Goal: Task Accomplishment & Management: Manage account settings

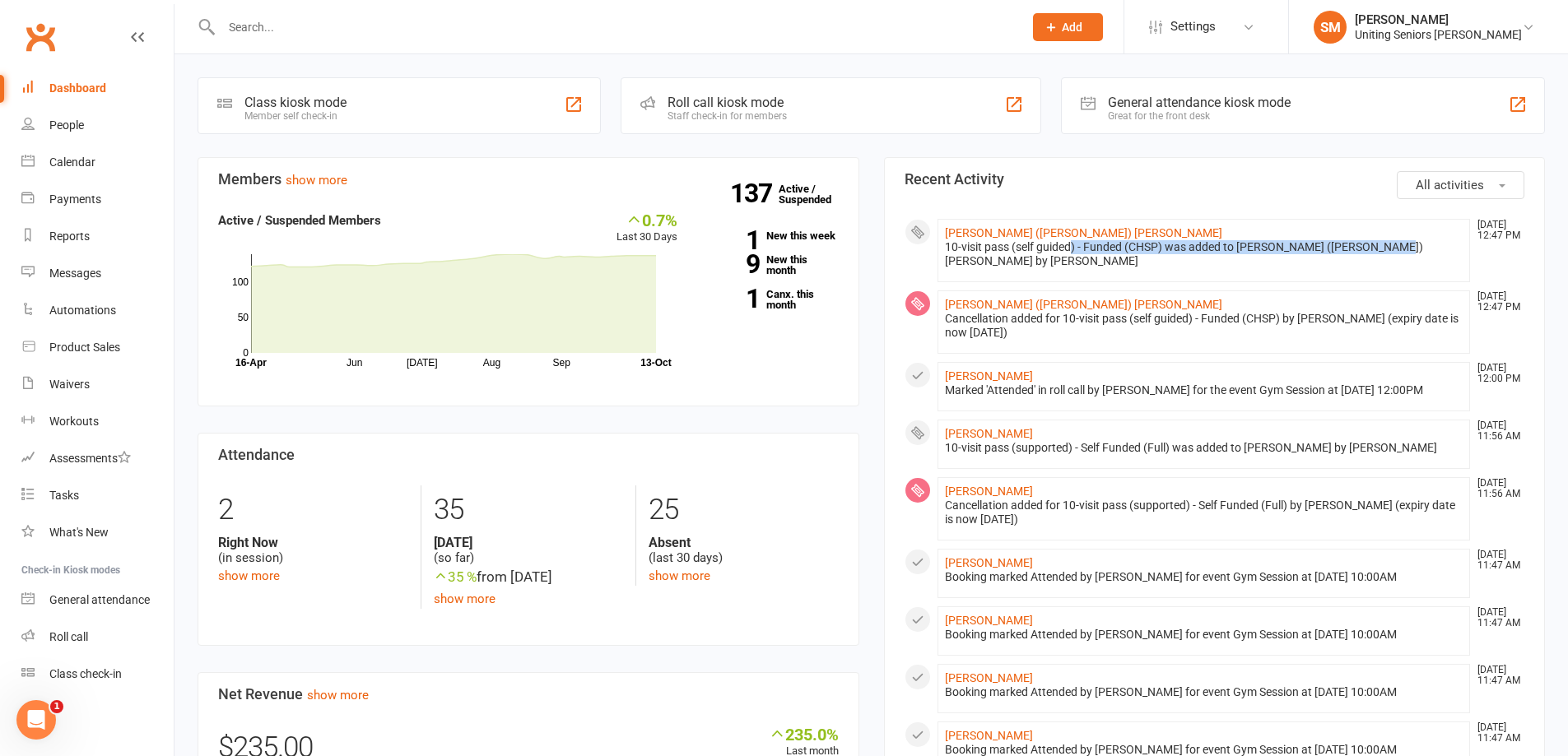
drag, startPoint x: 1153, startPoint y: 252, endPoint x: 1385, endPoint y: 252, distance: 232.0
click at [1384, 252] on div "10-visit pass (self guided) - Funded (CHSP) was added to [PERSON_NAME] ([PERSON…" at bounding box center [1203, 254] width 519 height 28
click at [1382, 269] on li "[PERSON_NAME] ([PERSON_NAME]) [PERSON_NAME] [DATE] 12:47 PM 10-visit pass (self…" at bounding box center [1204, 250] width 533 height 63
click at [40, 46] on link "Clubworx" at bounding box center [40, 37] width 41 height 41
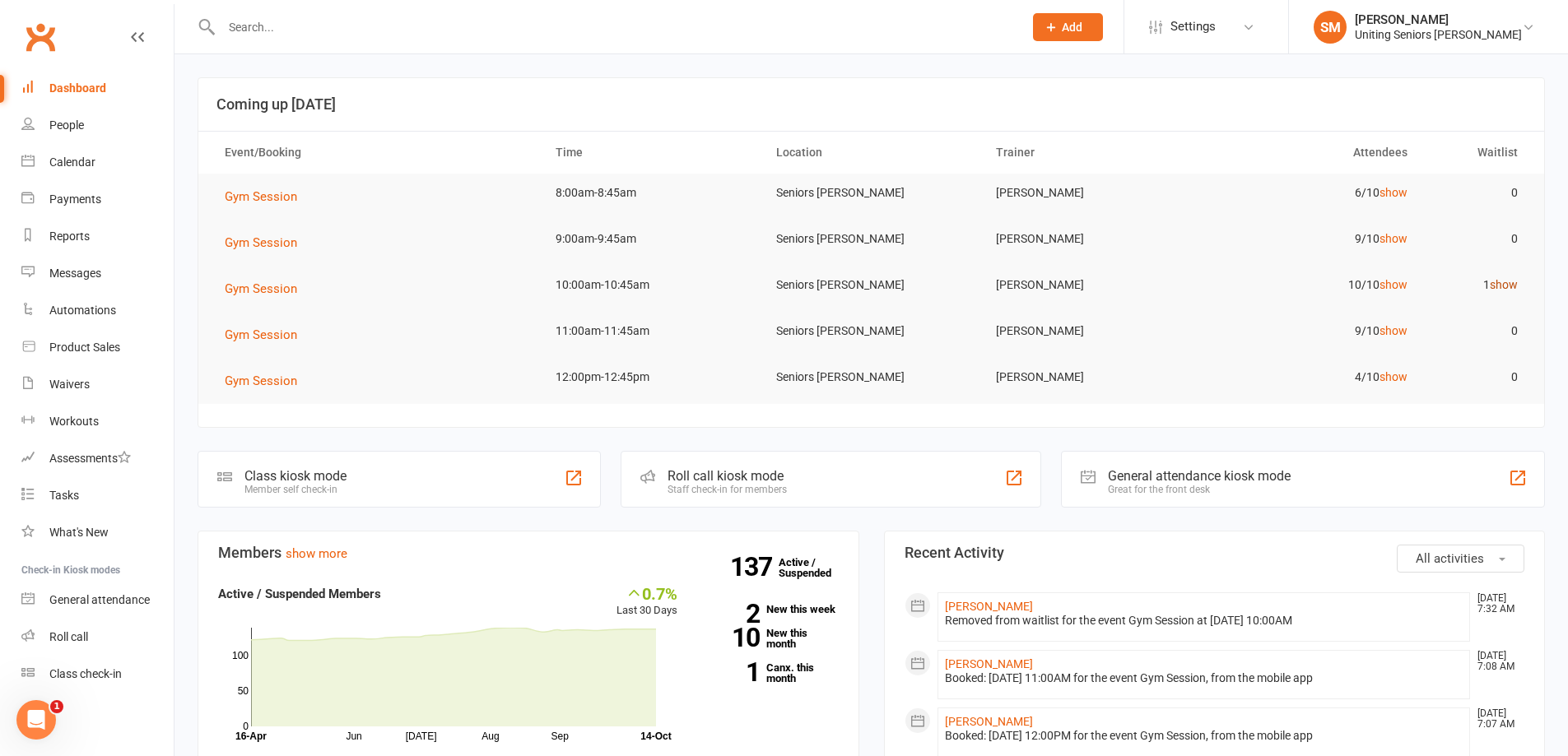
click at [1498, 285] on link "show" at bounding box center [1503, 285] width 28 height 14
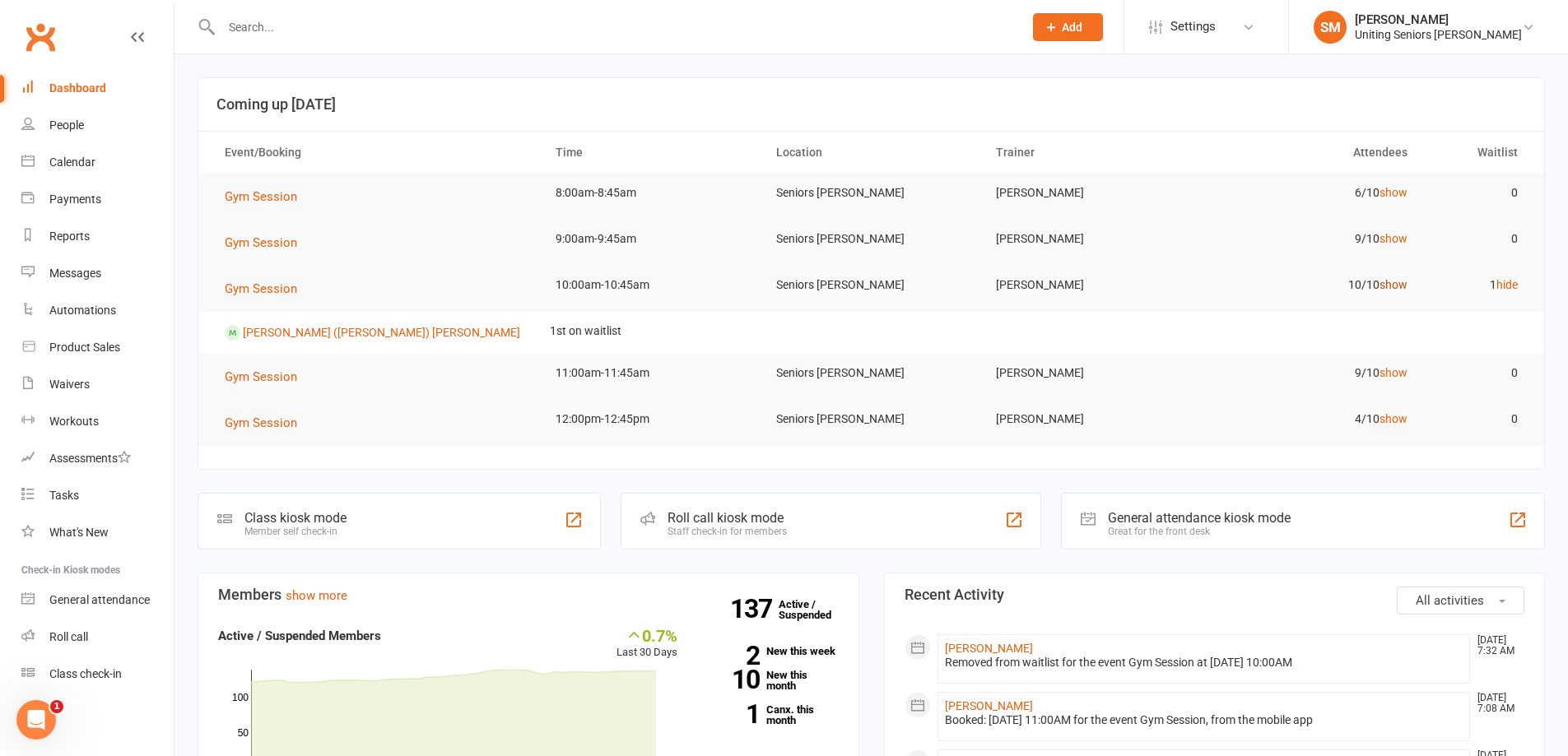
click at [1392, 284] on link "show" at bounding box center [1392, 285] width 28 height 14
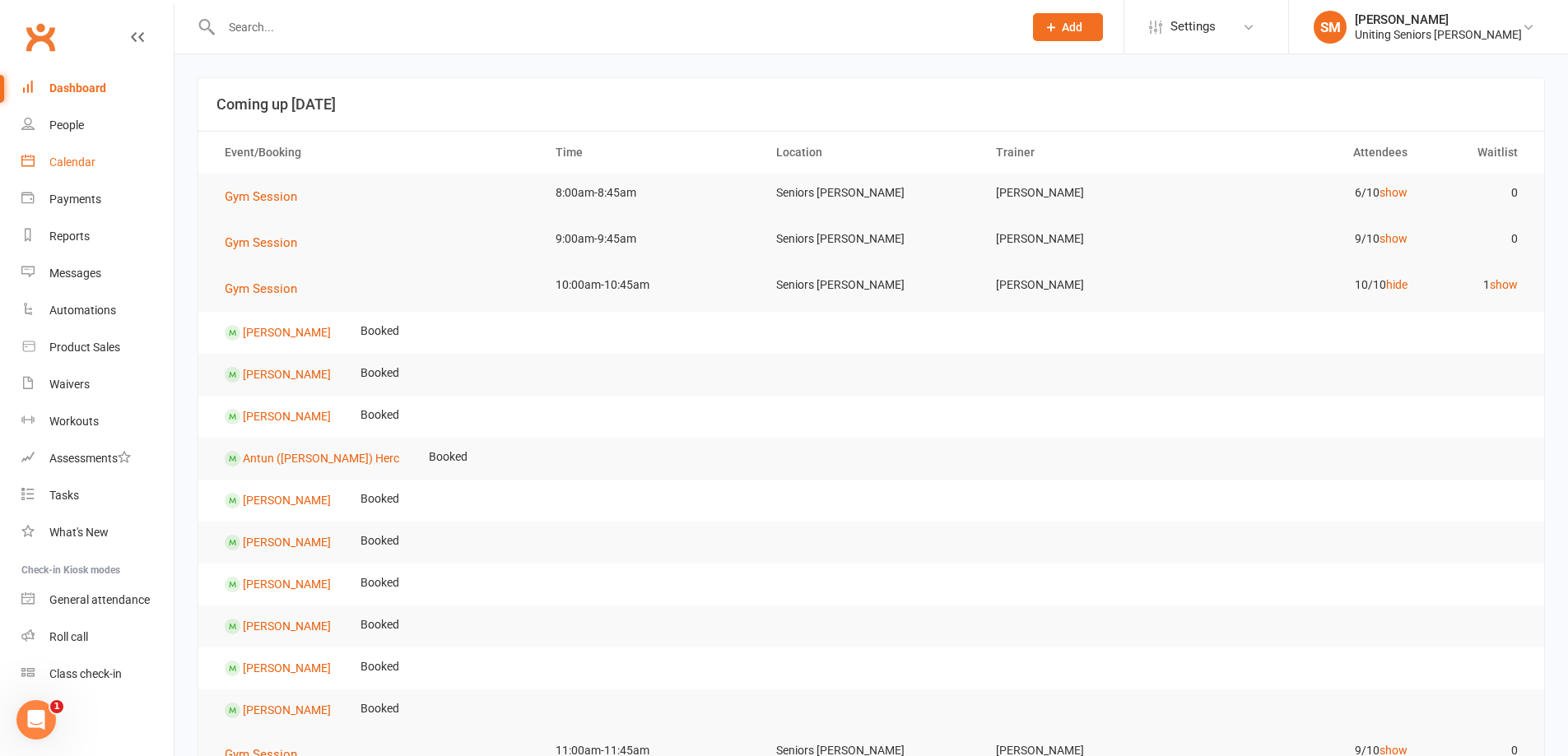
click at [89, 165] on div "Calendar" at bounding box center [73, 162] width 47 height 14
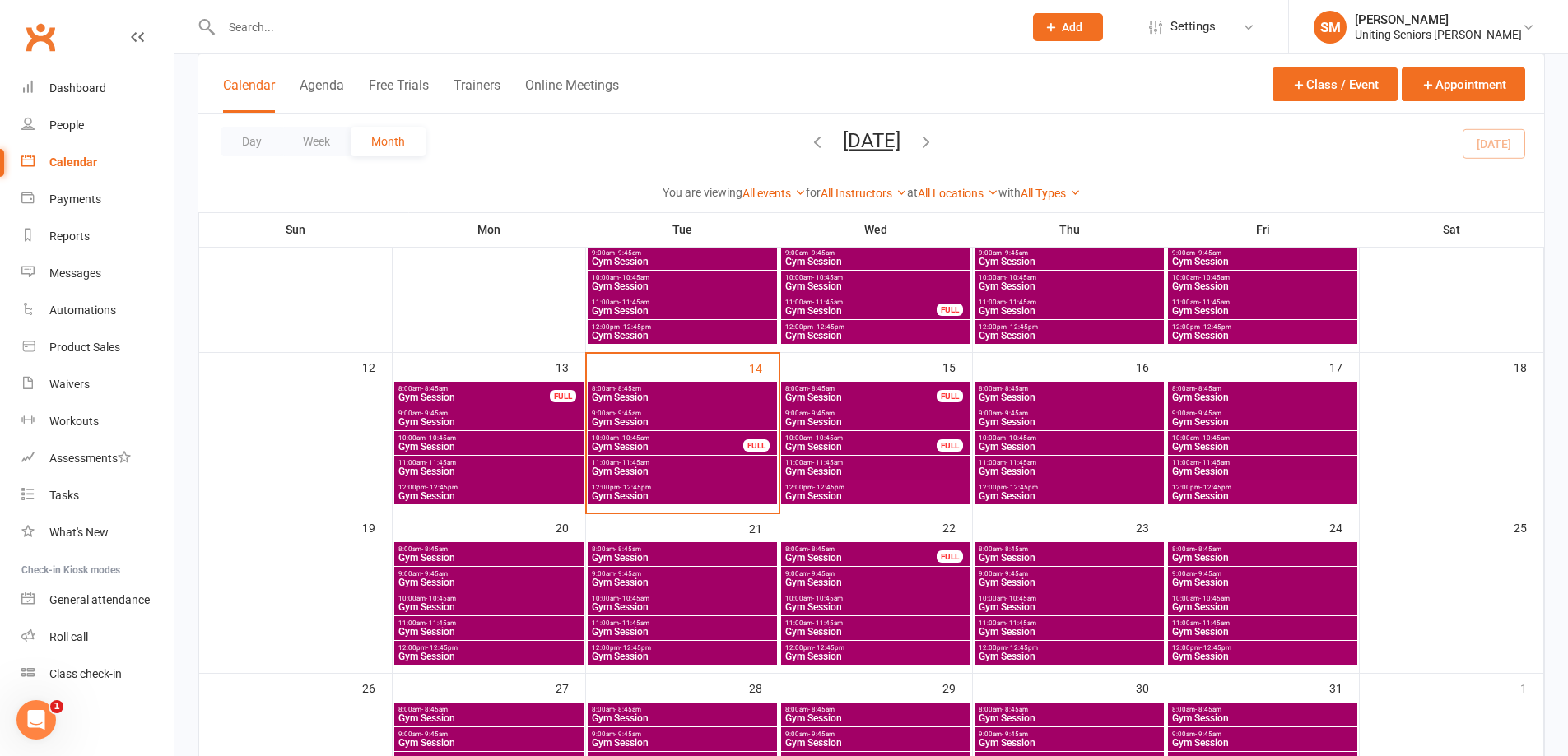
scroll to position [329, 0]
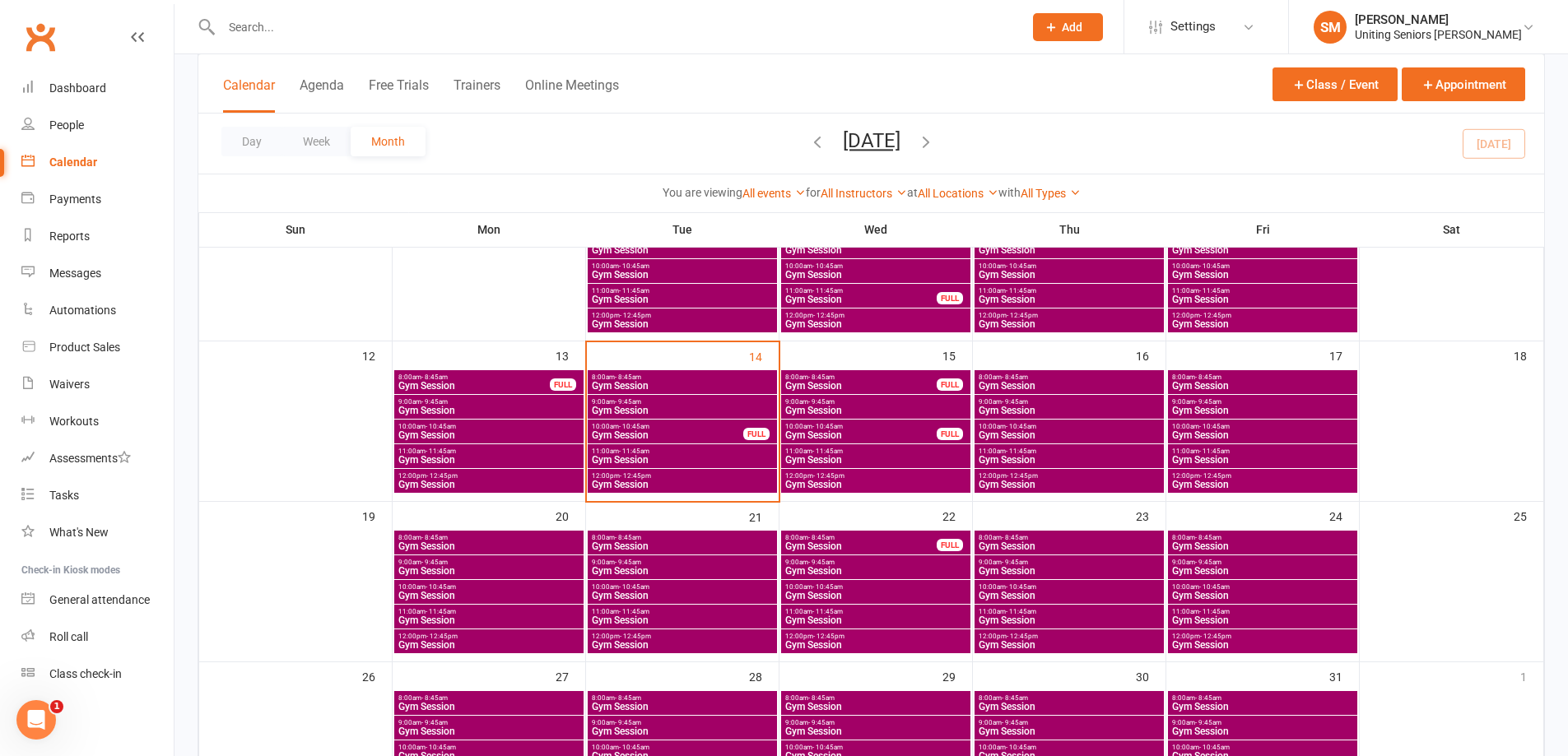
click at [752, 425] on div "10:00am - 10:45am Gym Session FULL" at bounding box center [682, 431] width 189 height 24
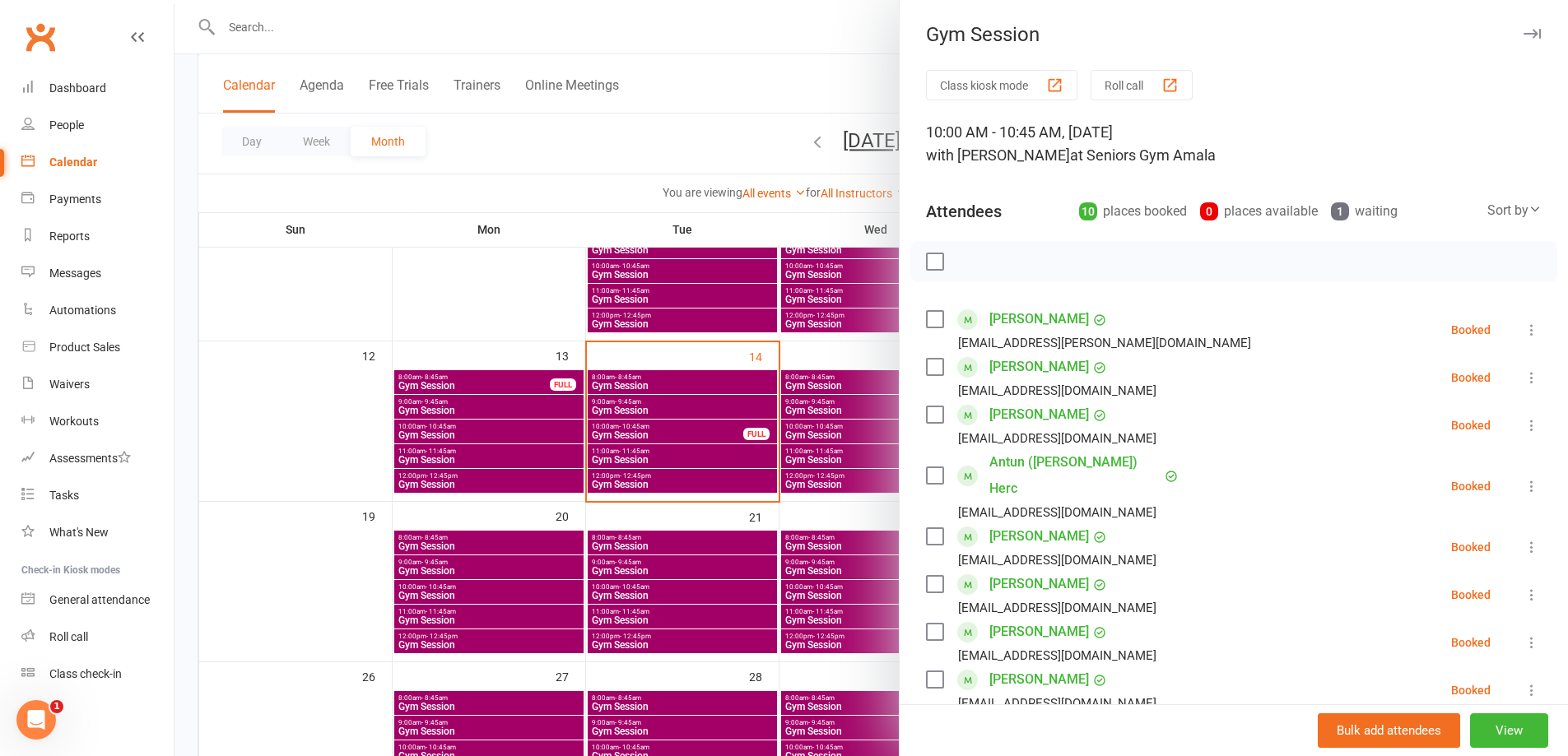
click at [1523, 333] on icon at bounding box center [1531, 330] width 16 height 16
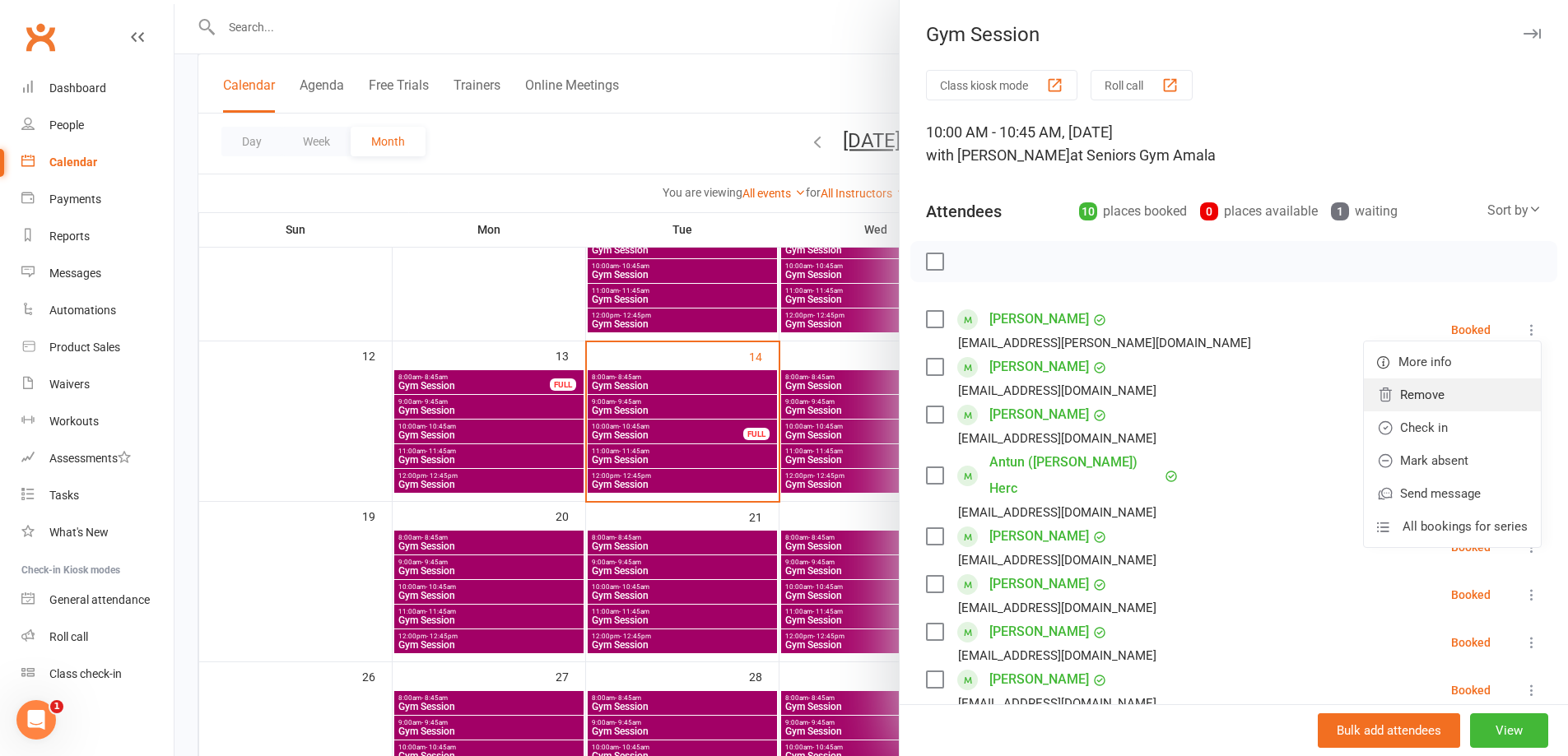
click at [1428, 399] on link "Remove" at bounding box center [1452, 394] width 176 height 33
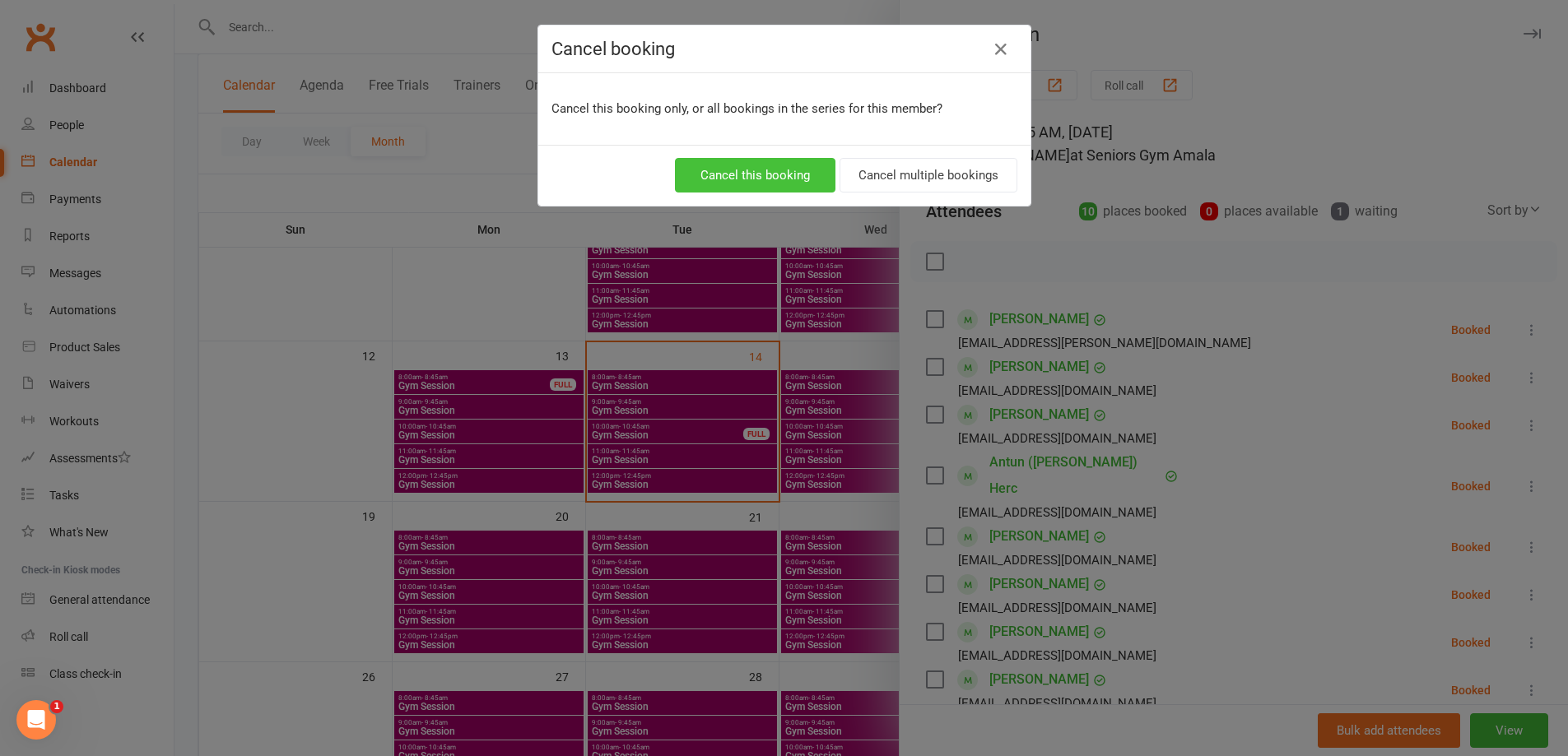
click at [688, 187] on button "Cancel this booking" at bounding box center [754, 175] width 160 height 35
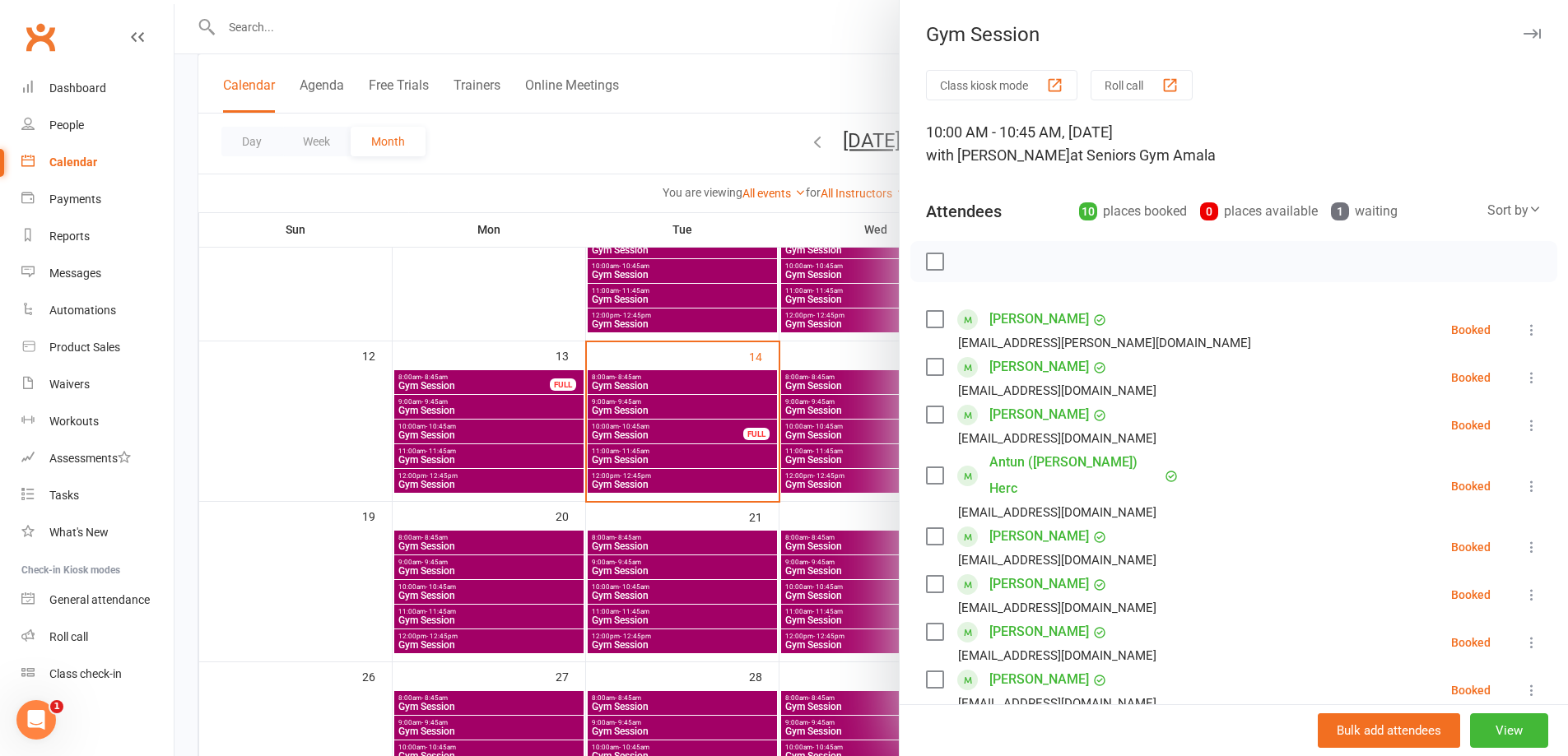
click at [720, 415] on div at bounding box center [871, 378] width 1393 height 756
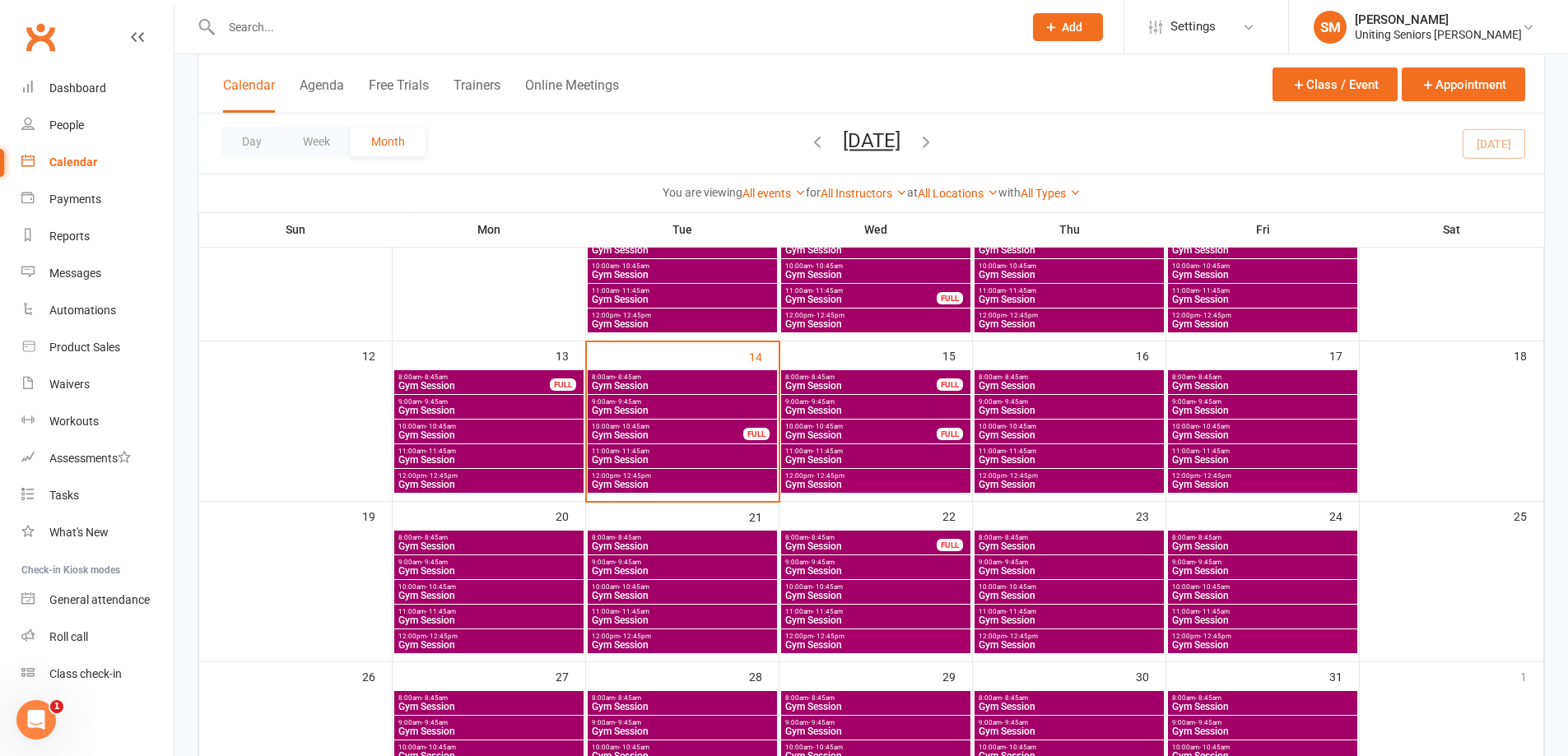
click at [683, 407] on span "Gym Session" at bounding box center [682, 410] width 182 height 10
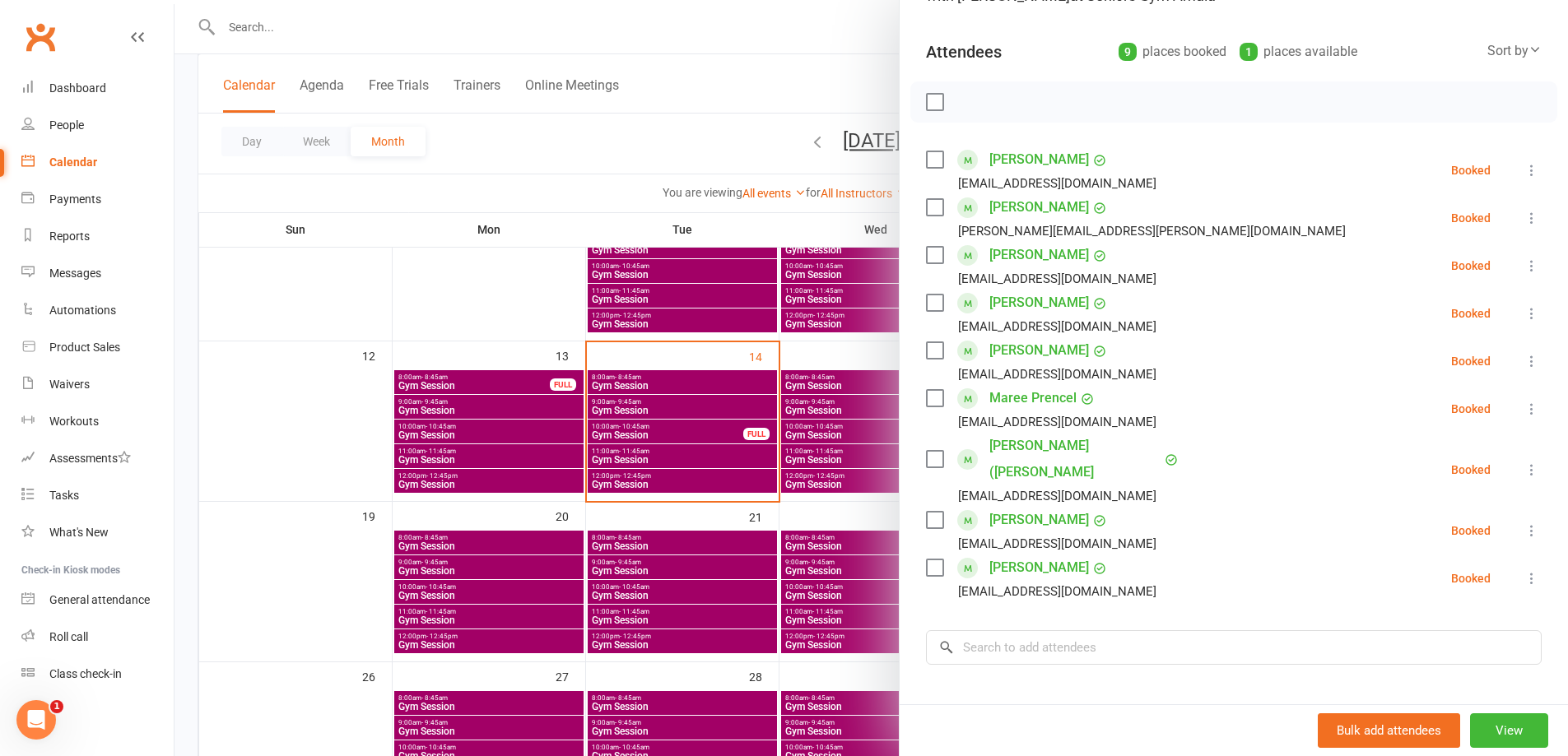
scroll to position [165, 0]
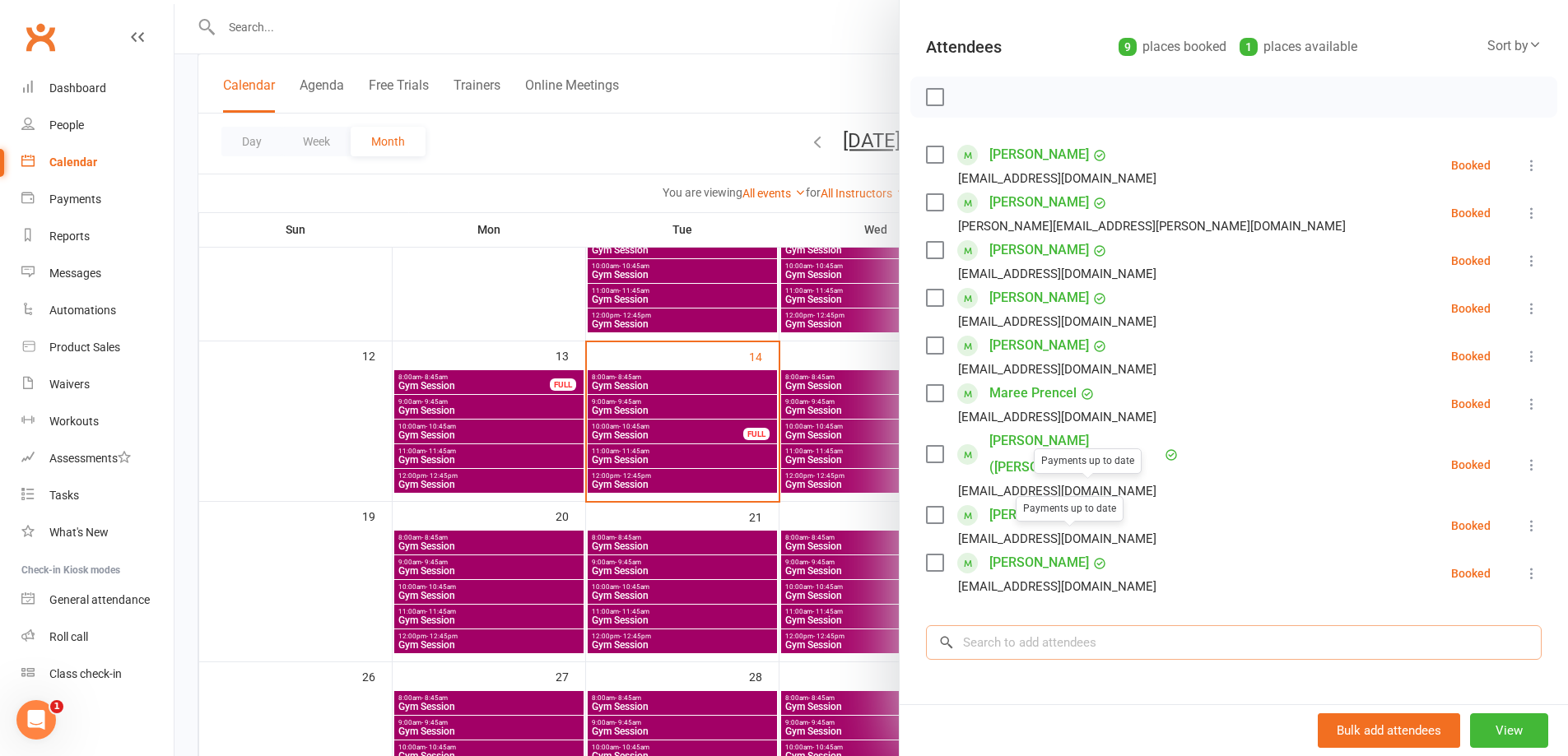
click at [1056, 625] on input "search" at bounding box center [1233, 643] width 616 height 35
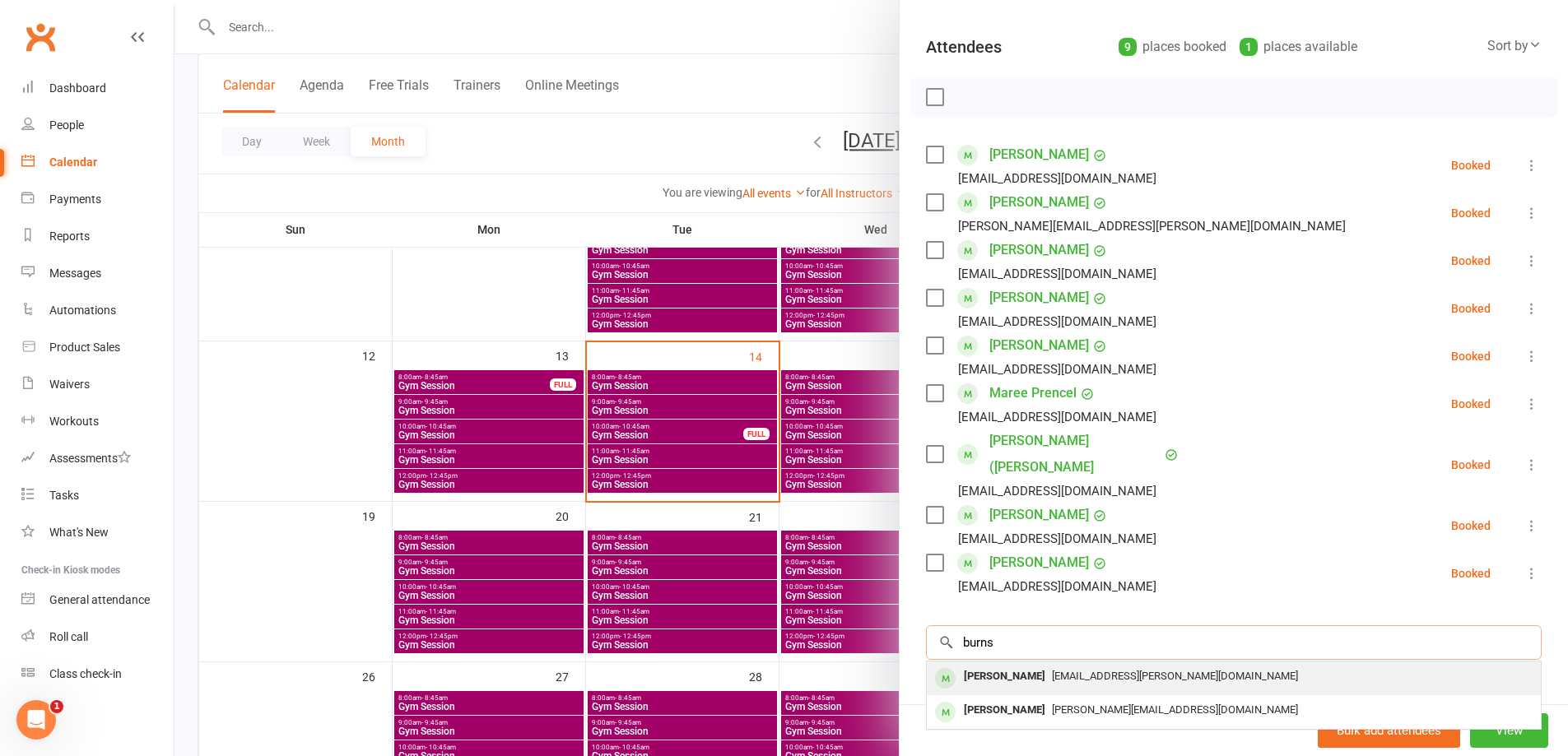
type input "burns"
click at [1072, 670] on span "burns.lorraine@gmail.com" at bounding box center [1175, 676] width 246 height 13
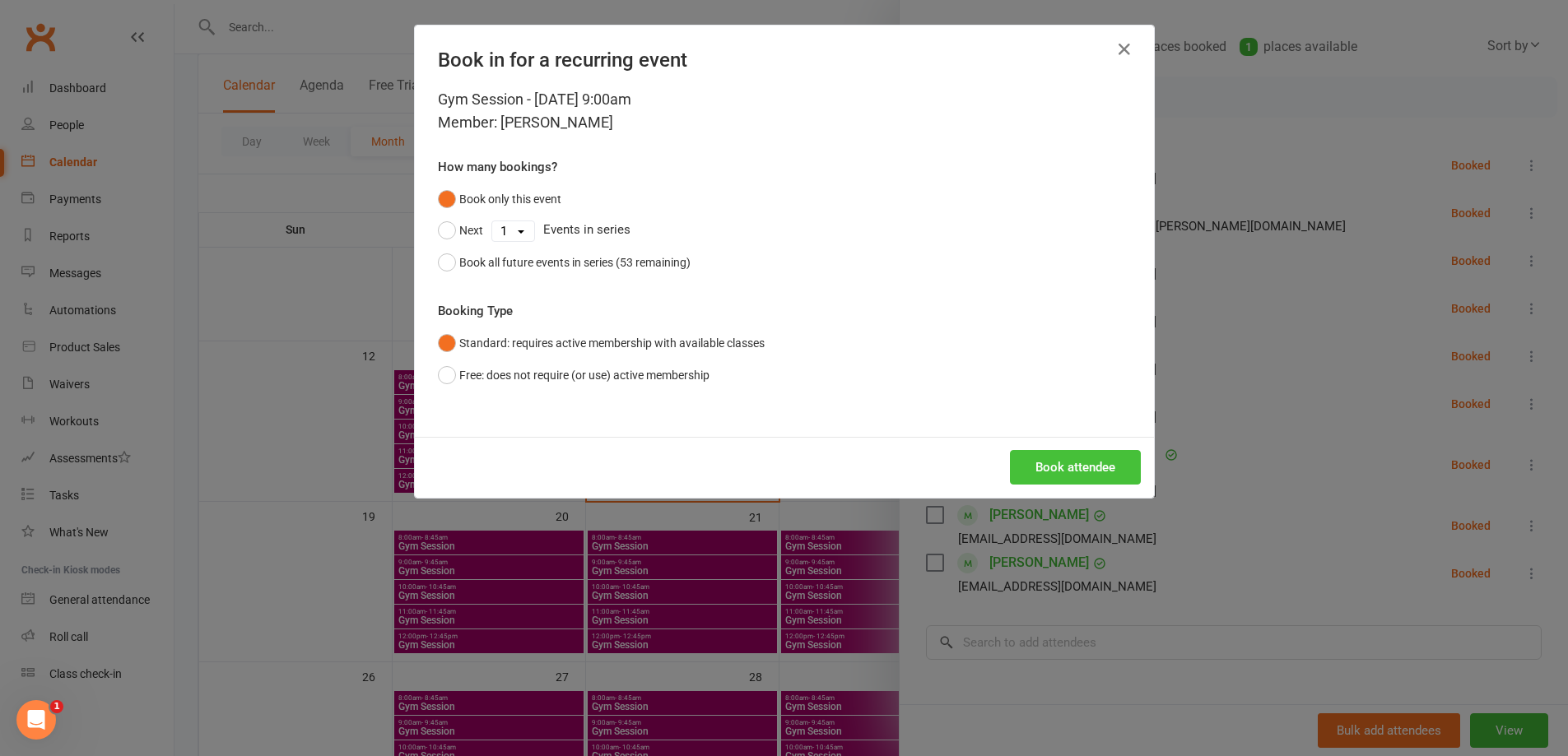
click at [1069, 464] on button "Book attendee" at bounding box center [1074, 467] width 131 height 35
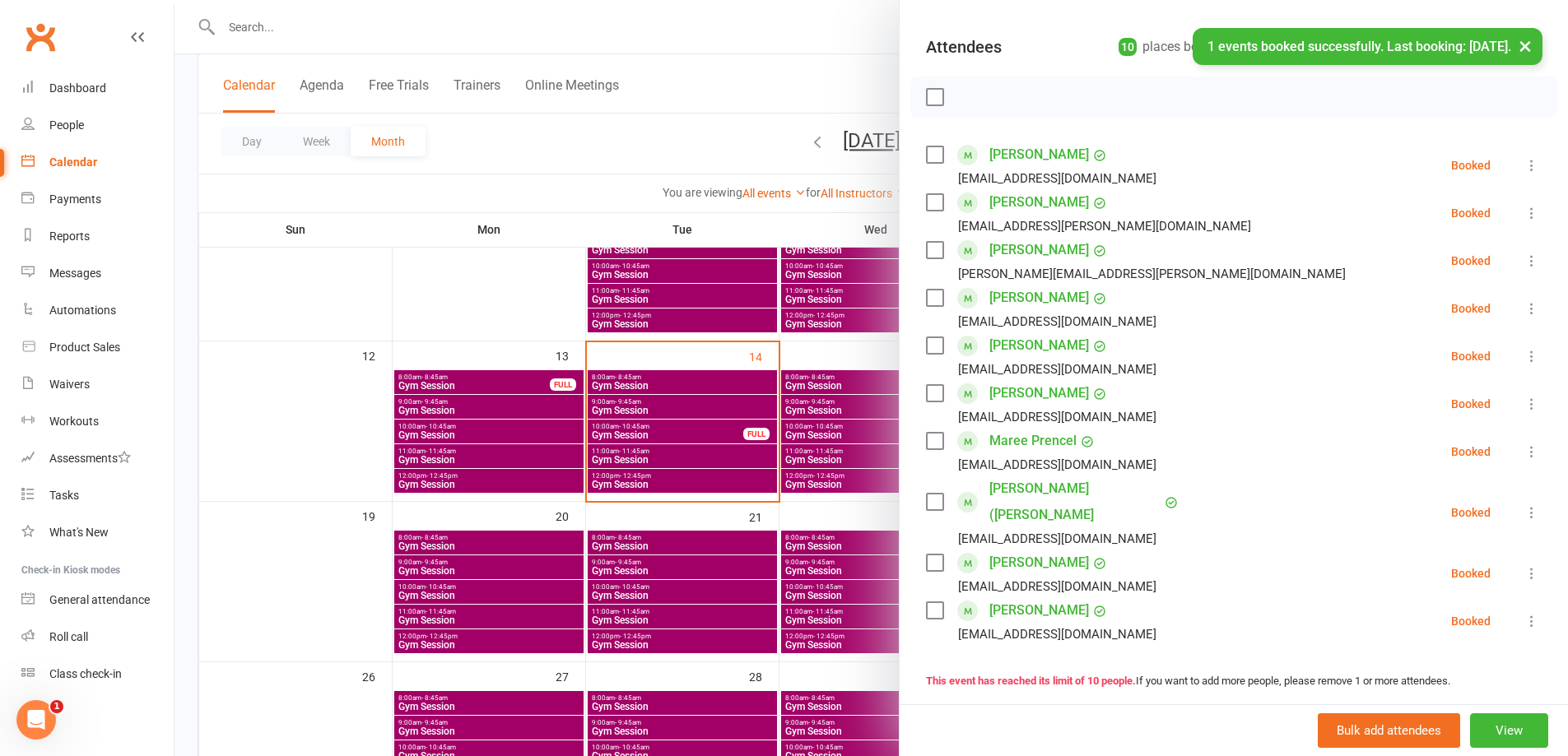
click at [622, 433] on div at bounding box center [871, 378] width 1393 height 756
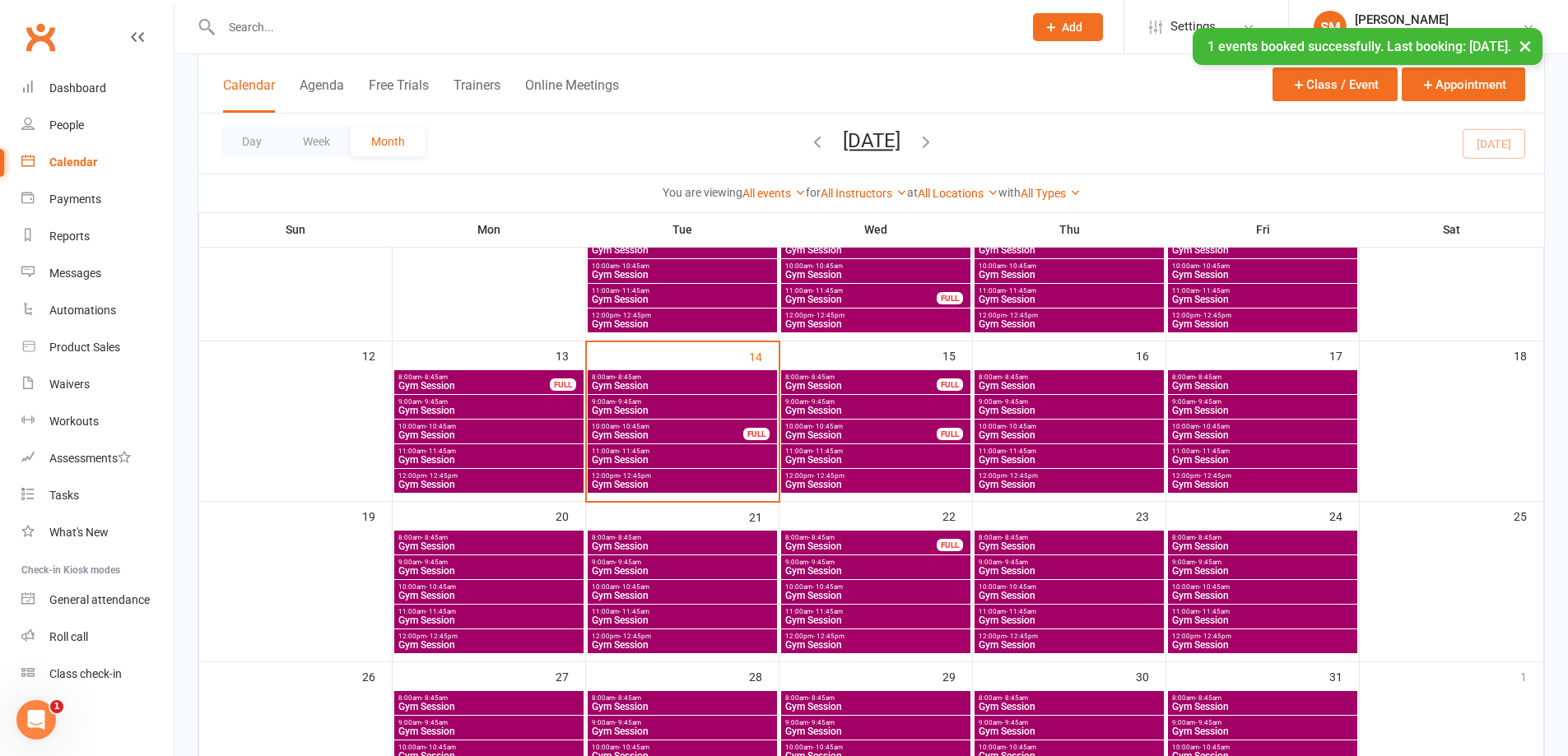
click at [698, 432] on span "Gym Session" at bounding box center [667, 435] width 153 height 10
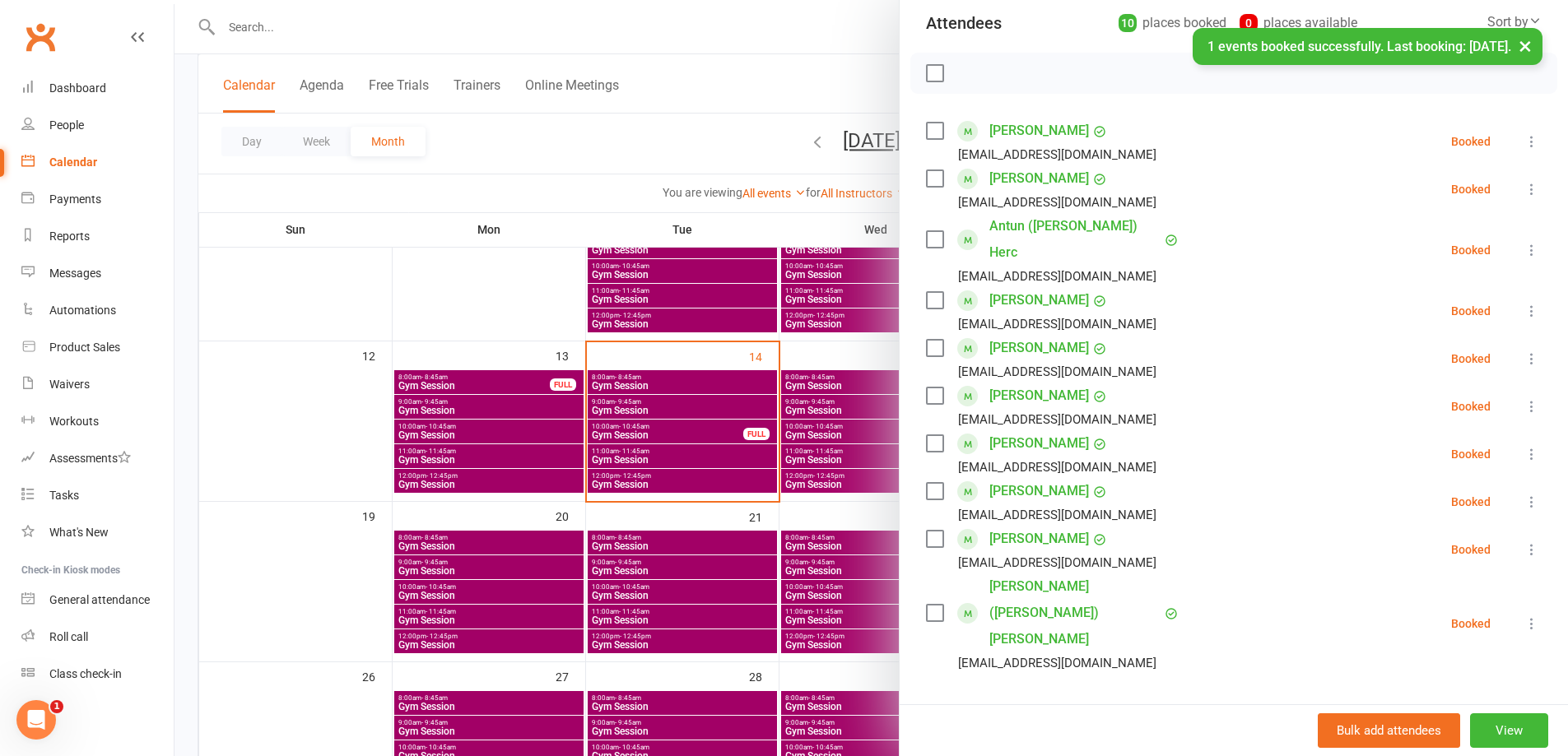
scroll to position [247, 0]
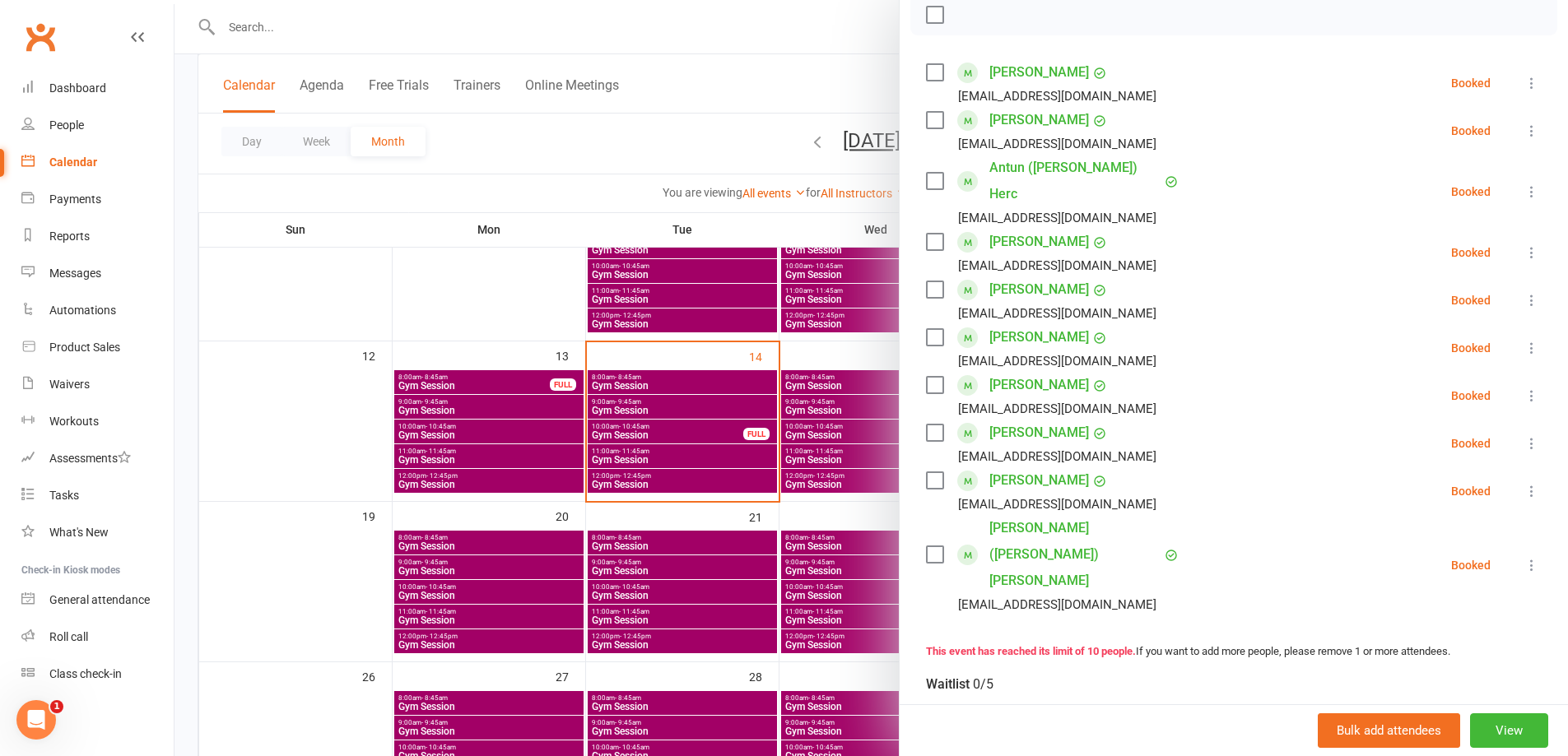
click at [601, 383] on div at bounding box center [871, 378] width 1393 height 756
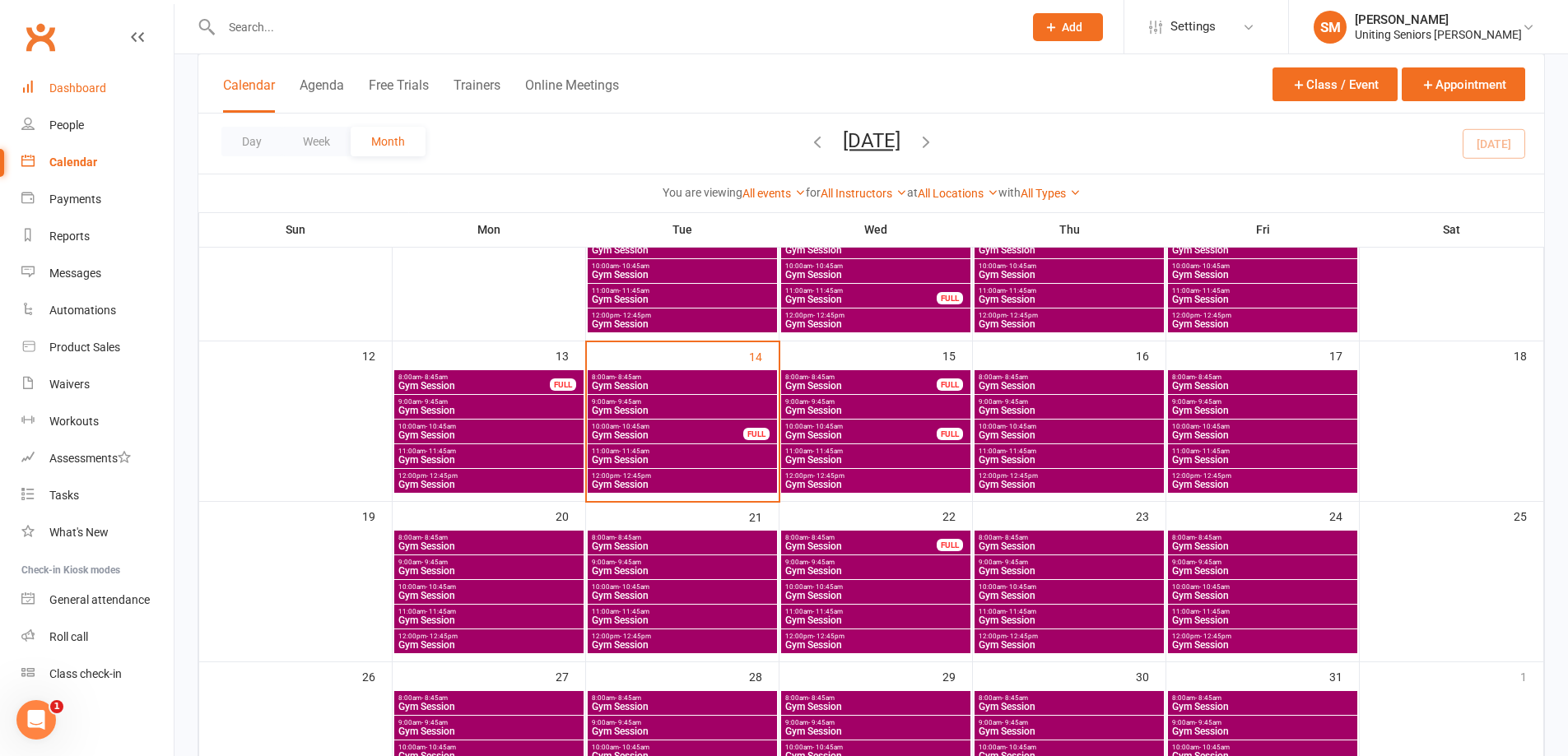
click at [65, 79] on link "Dashboard" at bounding box center [97, 88] width 152 height 37
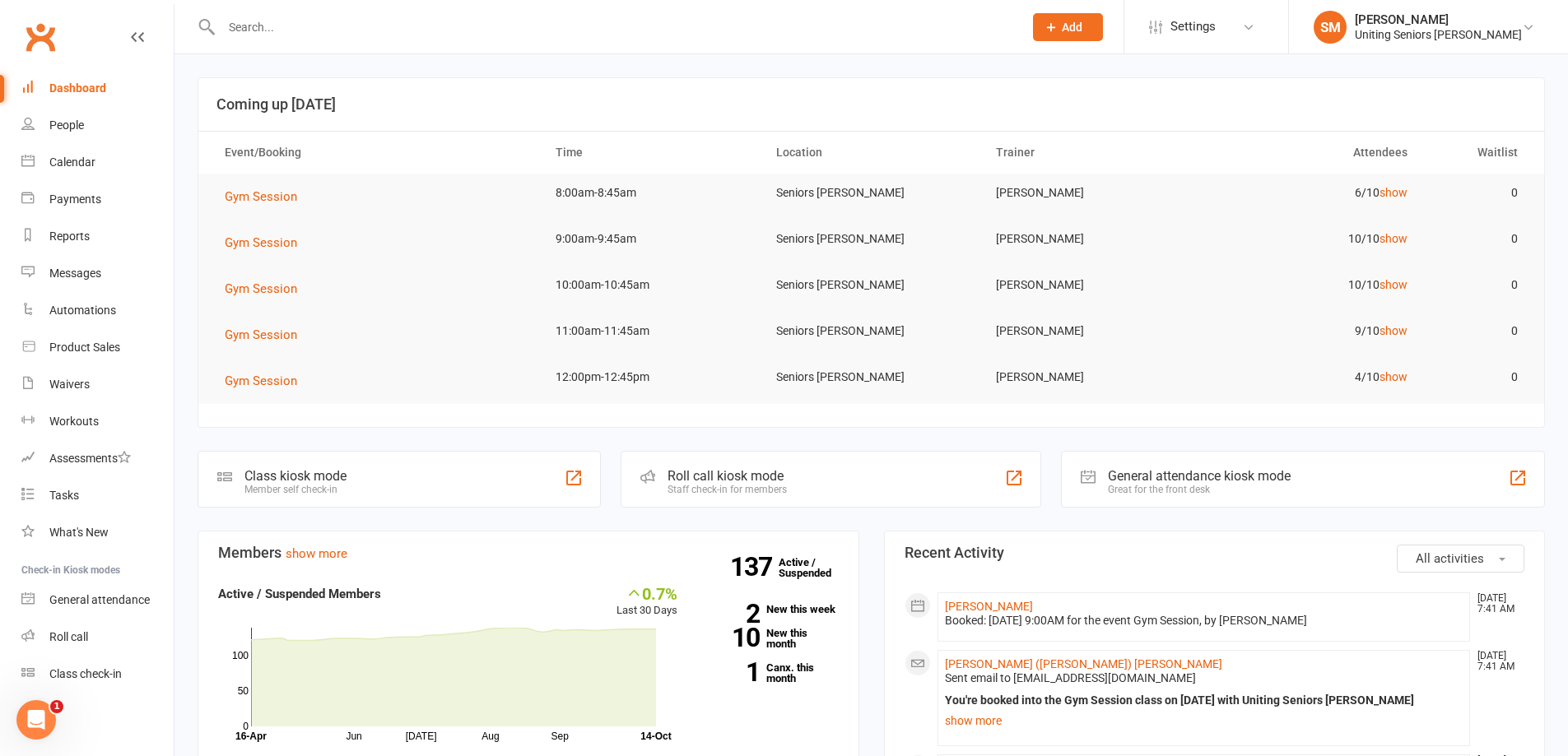
click at [322, 19] on input "text" at bounding box center [614, 27] width 795 height 23
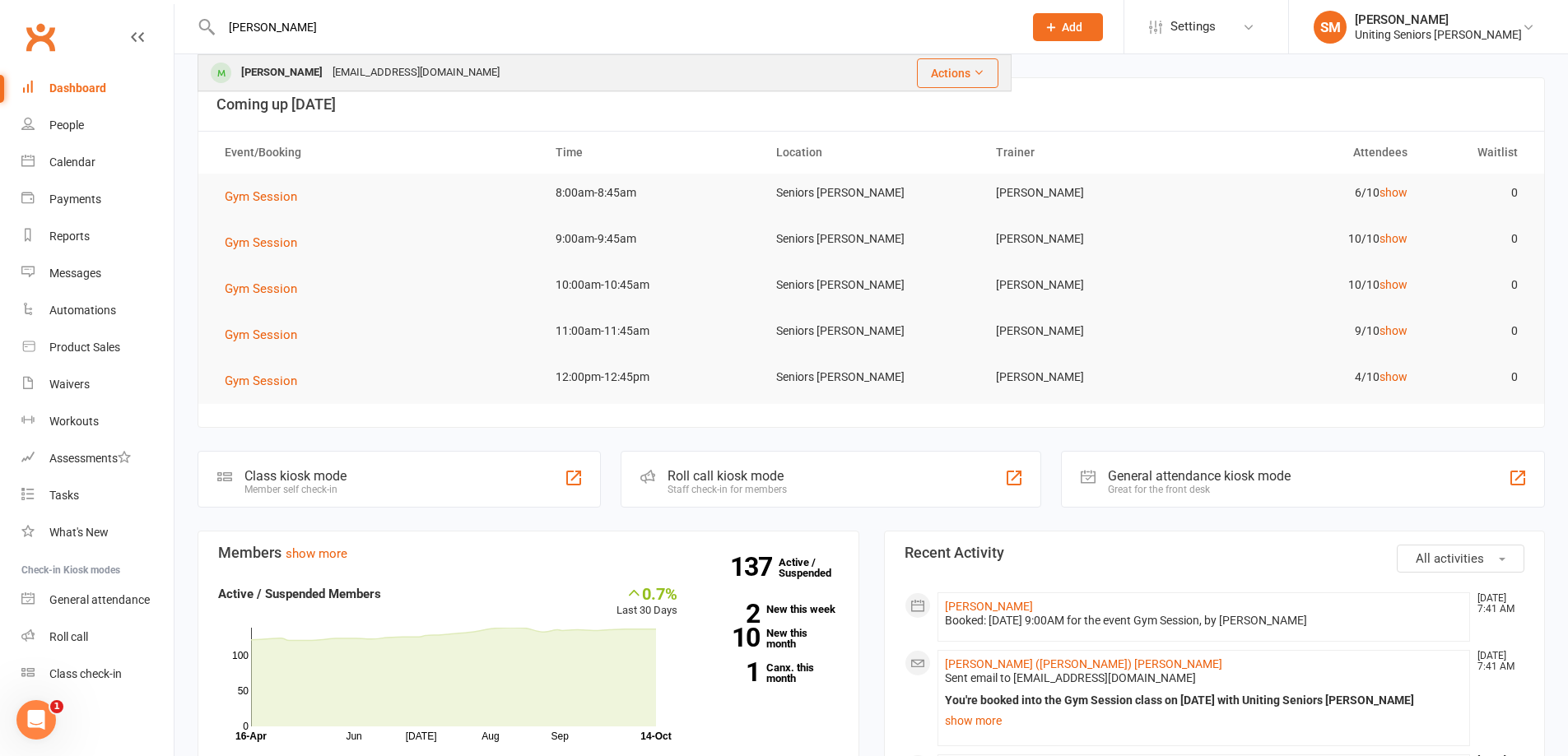
type input "mcgregor"
click at [297, 55] on td "Douglas McGregor dmcgregor@netspeed.com.au" at bounding box center [510, 73] width 624 height 35
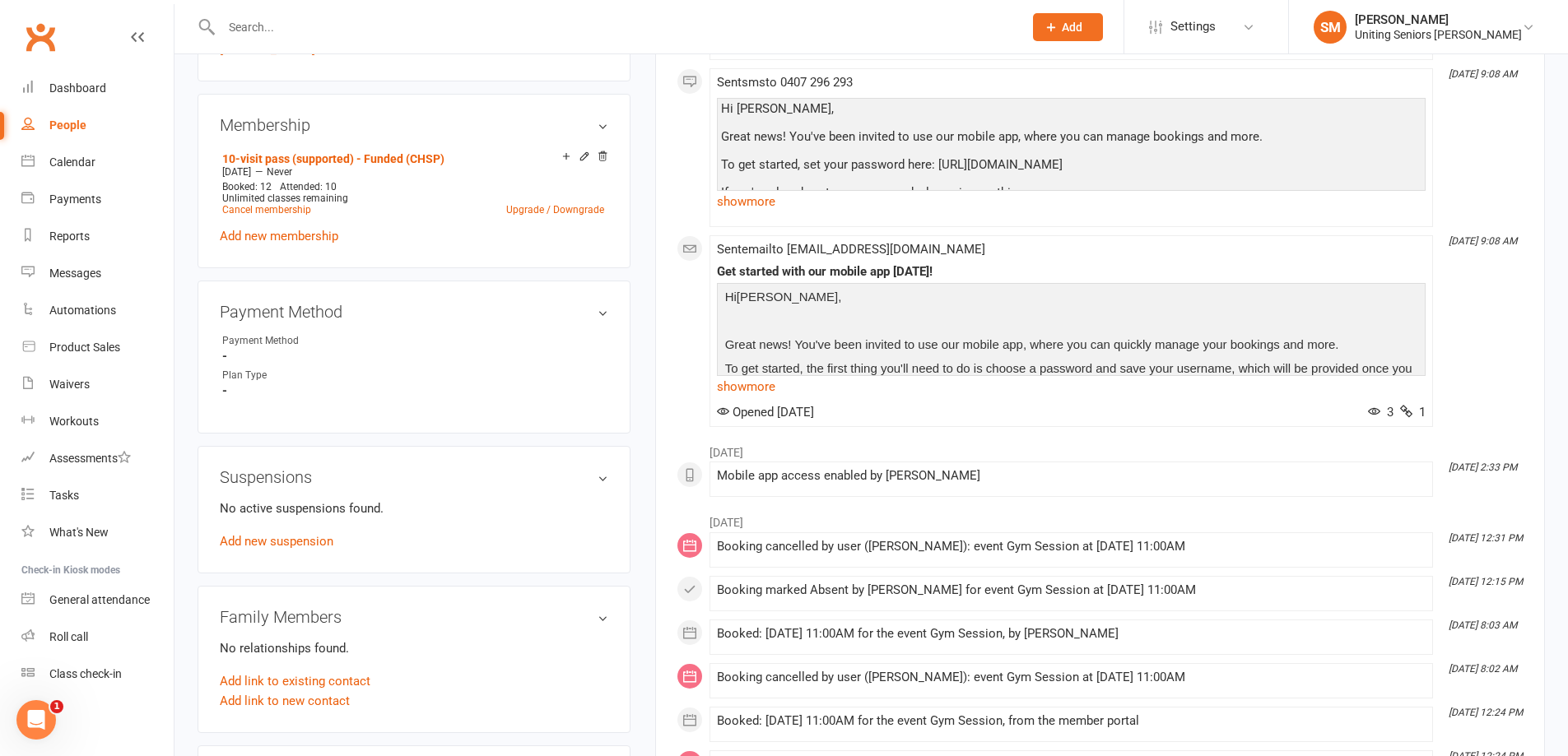
scroll to position [905, 0]
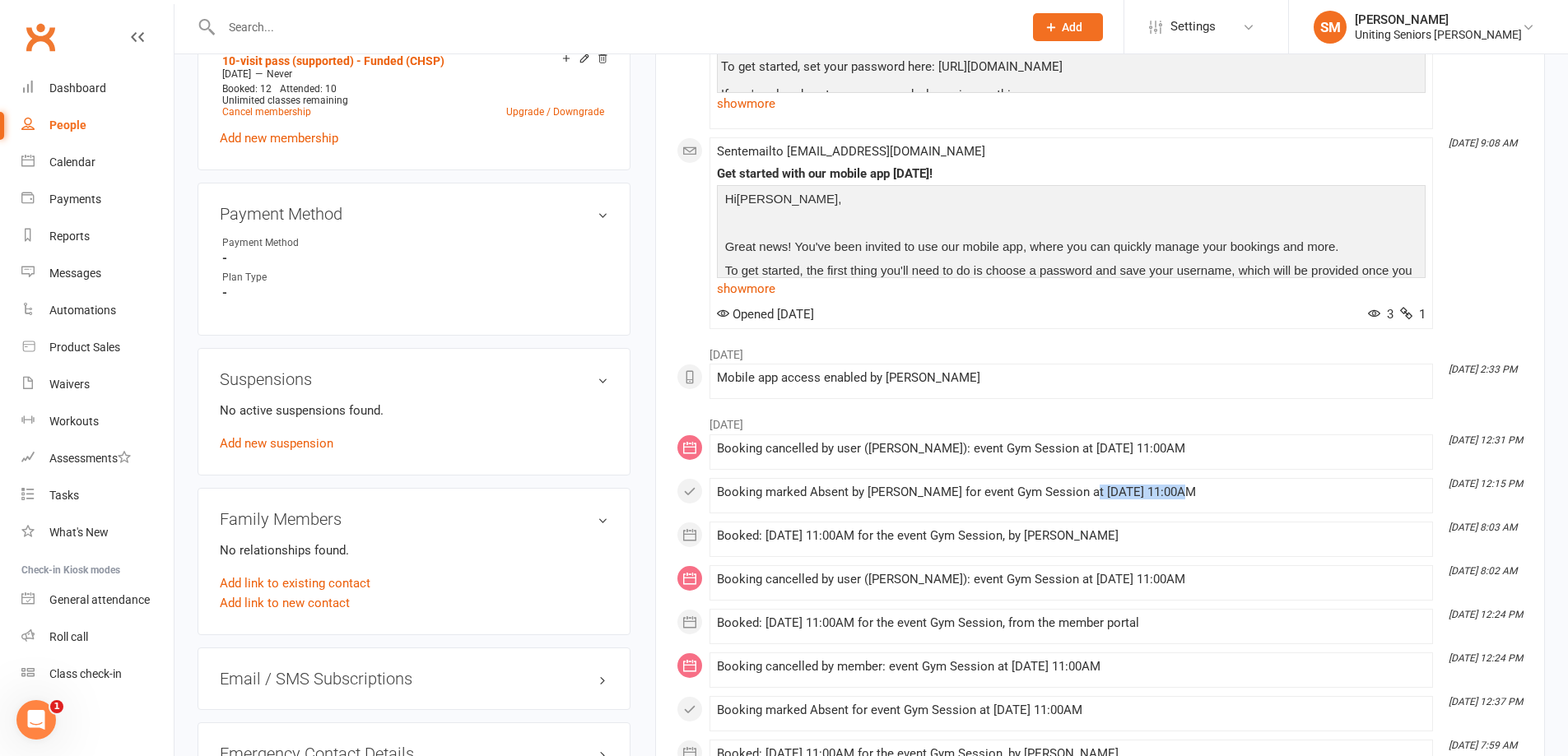
drag, startPoint x: 1080, startPoint y: 534, endPoint x: 1167, endPoint y: 534, distance: 87.0
click at [1167, 499] on div "Booking marked Absent by Haydon Rees for event Gym Session at 29 Apr 2025 at 11…" at bounding box center [1071, 492] width 709 height 14
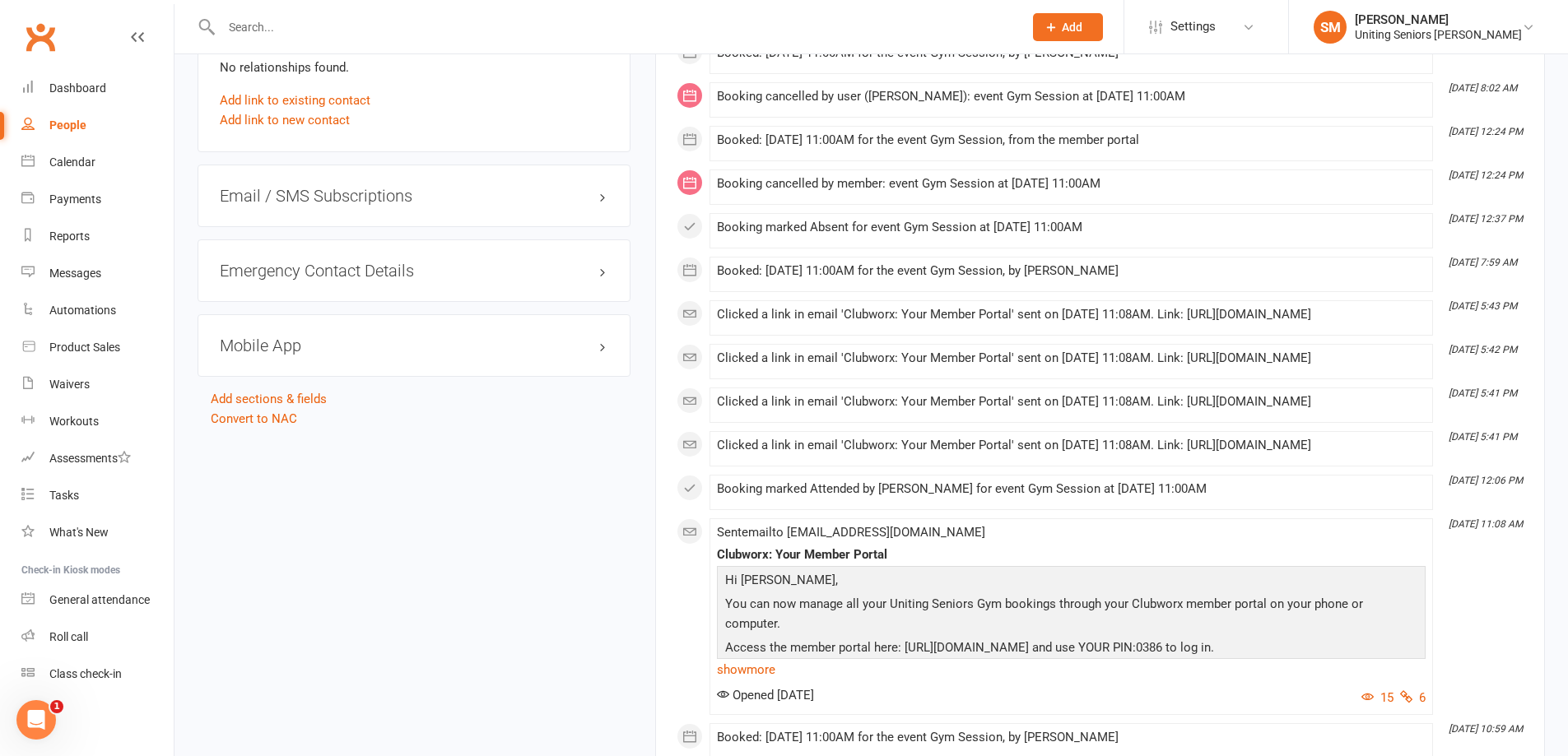
scroll to position [1399, 0]
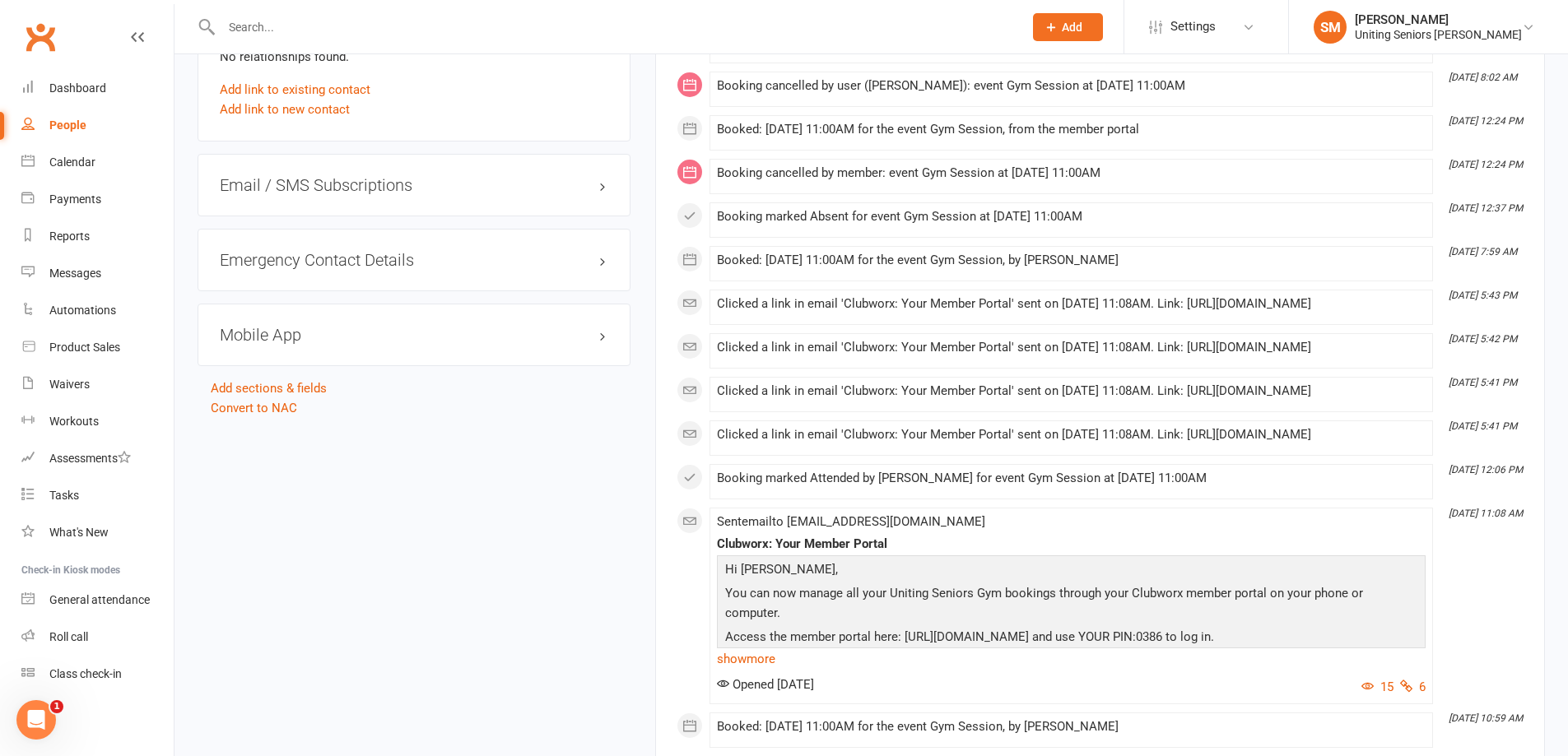
drag, startPoint x: 1255, startPoint y: 590, endPoint x: 1307, endPoint y: 590, distance: 52.0
click at [1306, 499] on li "Apr 8, 12:06 PM Booking marked Attended by Haydon Rees for event Gym Session at…" at bounding box center [1072, 482] width 723 height 35
click at [57, 152] on link "Calendar" at bounding box center [97, 163] width 152 height 37
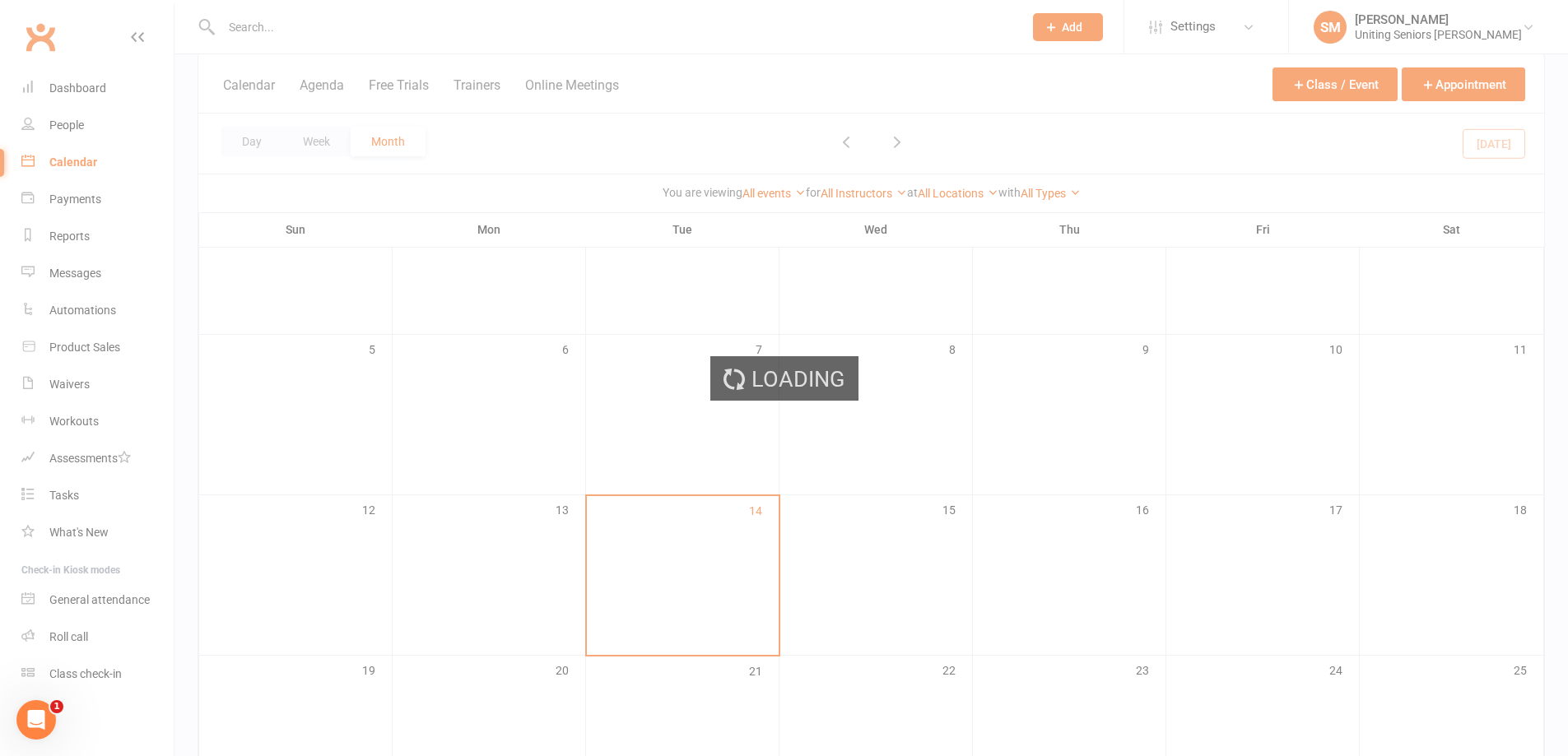
scroll to position [247, 0]
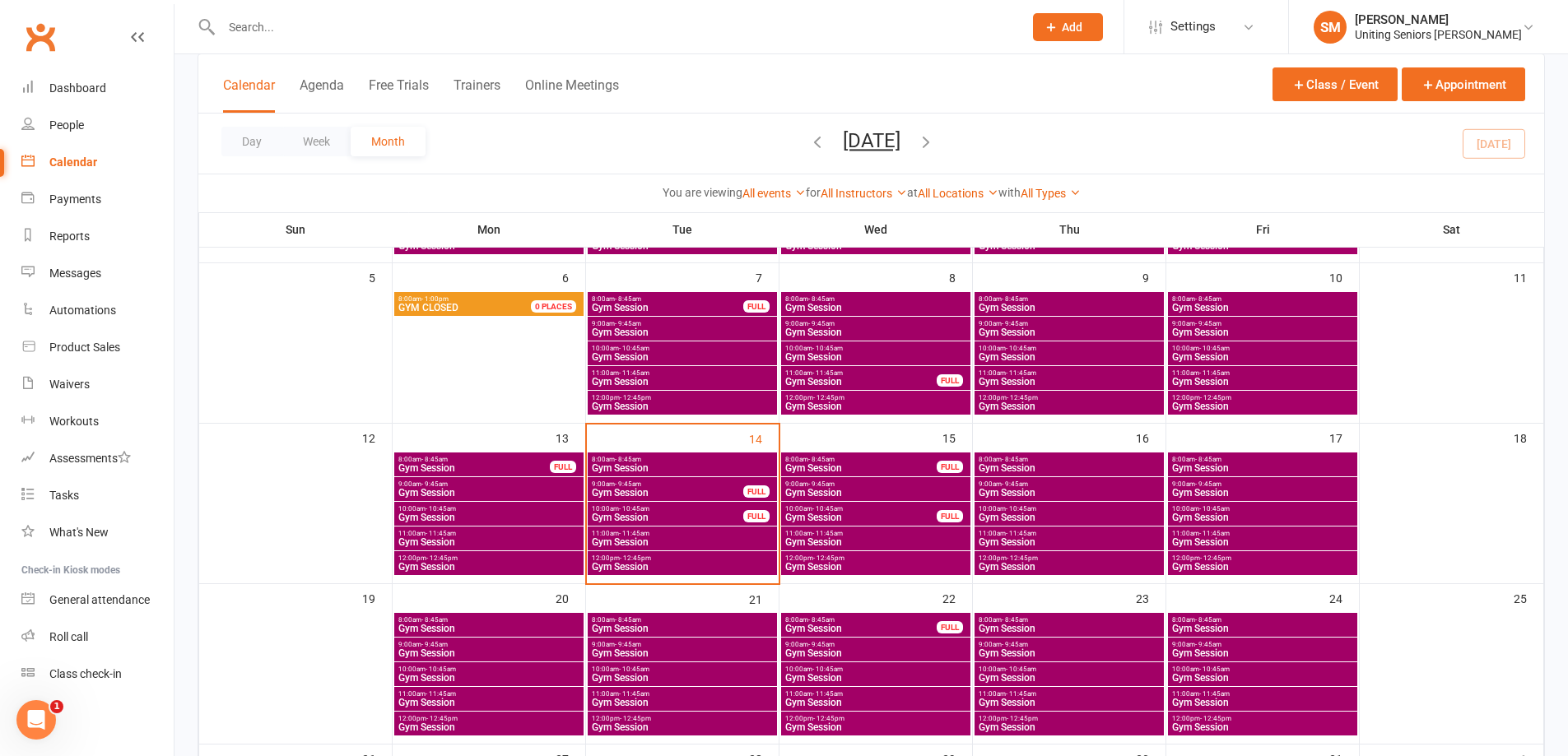
click at [1041, 539] on span "Gym Session" at bounding box center [1069, 542] width 182 height 10
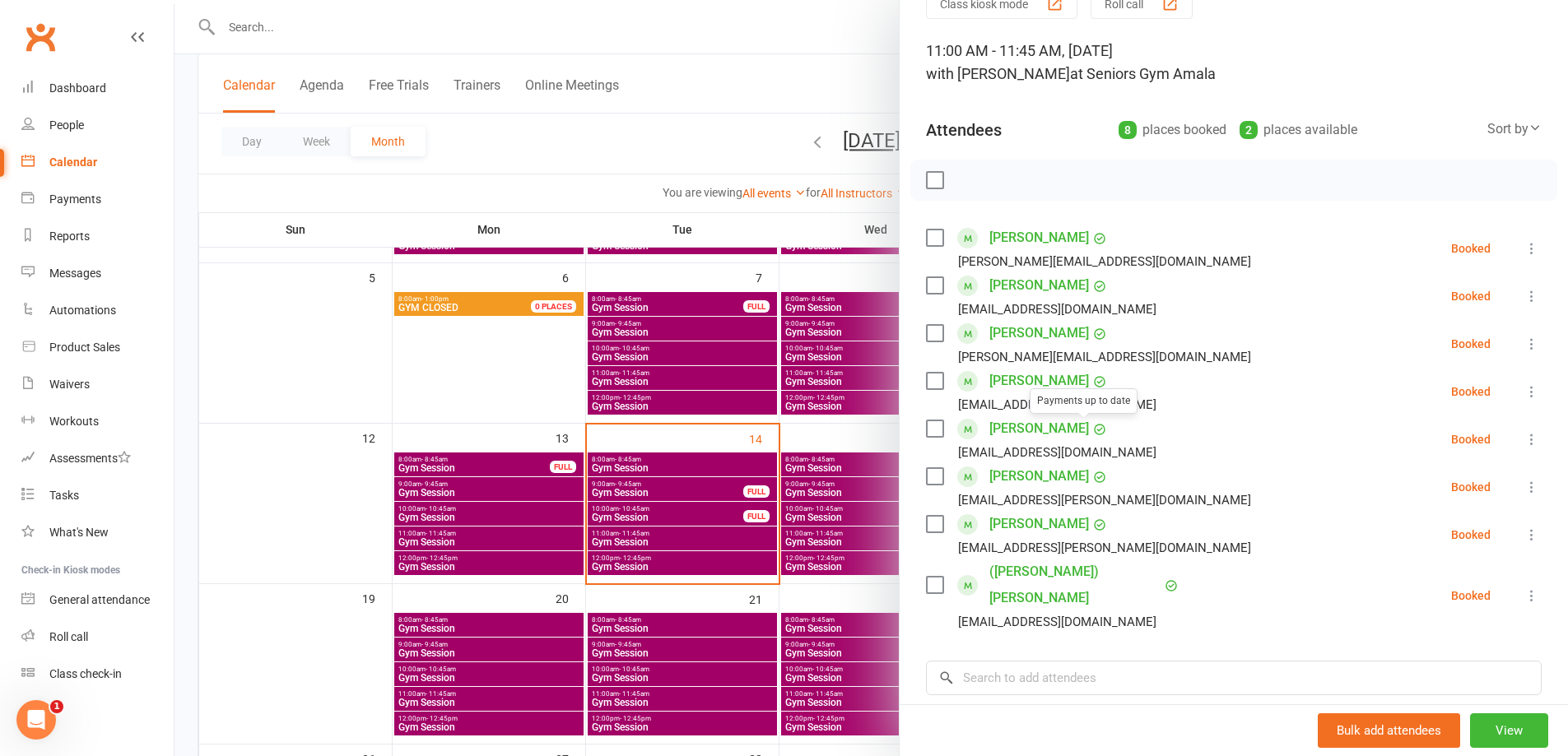
scroll to position [82, 0]
click at [596, 367] on div at bounding box center [871, 378] width 1393 height 756
